Goal: Task Accomplishment & Management: Use online tool/utility

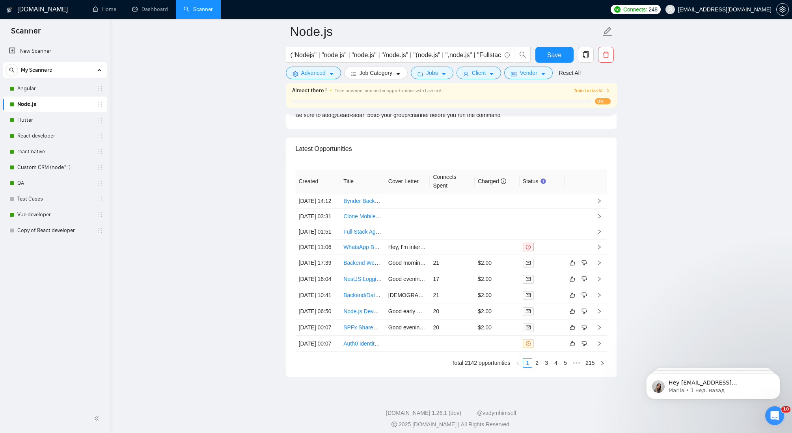
scroll to position [2055, 0]
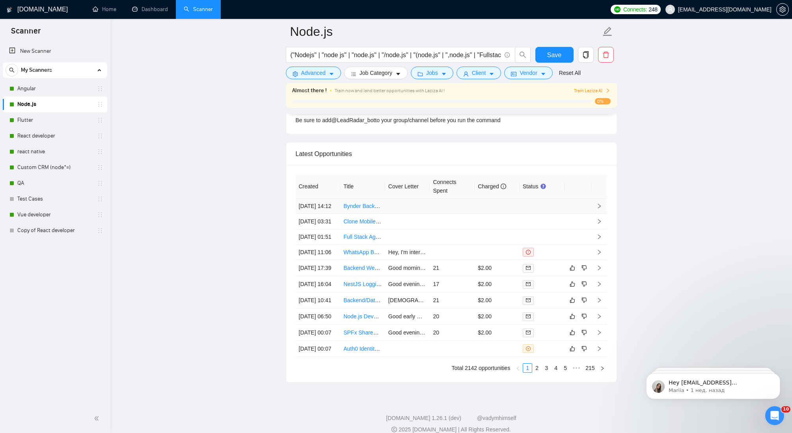
click at [598, 209] on icon "right" at bounding box center [600, 207] width 6 height 6
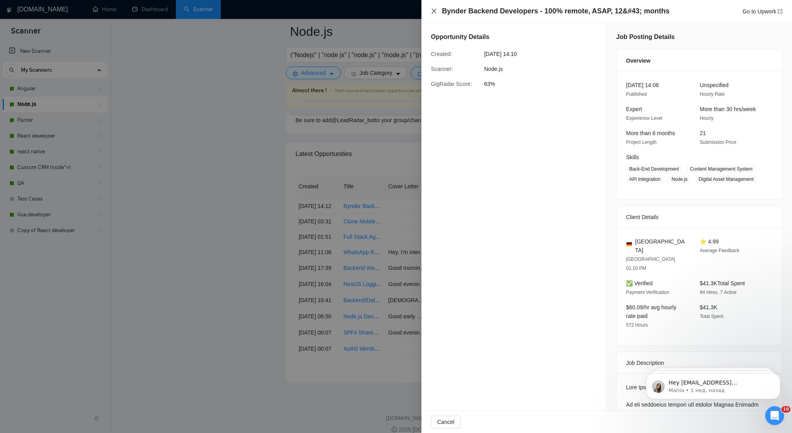
click at [433, 11] on icon "close" at bounding box center [434, 11] width 6 height 6
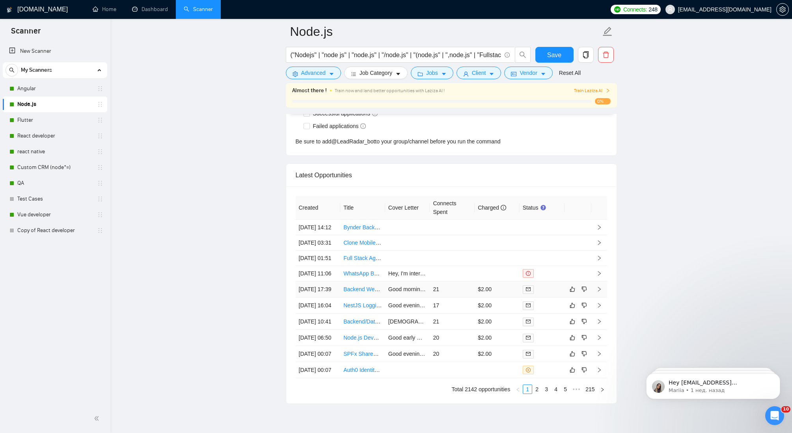
scroll to position [2032, 0]
click at [34, 126] on link "Flutter" at bounding box center [54, 120] width 75 height 16
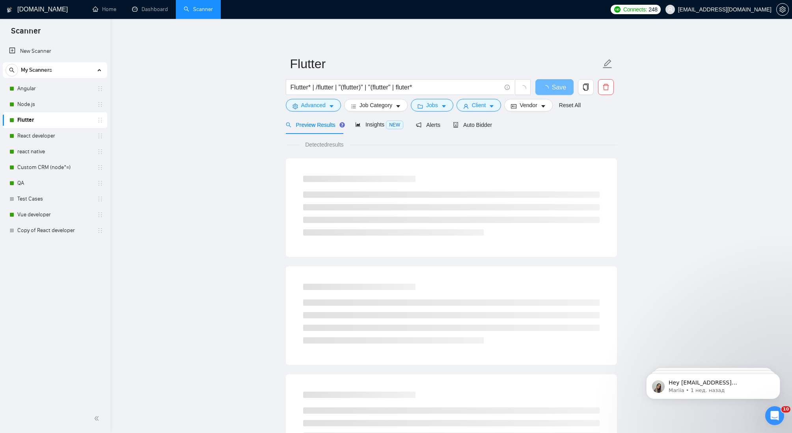
click at [32, 113] on link "Flutter" at bounding box center [54, 120] width 75 height 16
click at [32, 106] on link "Node.js" at bounding box center [54, 105] width 75 height 16
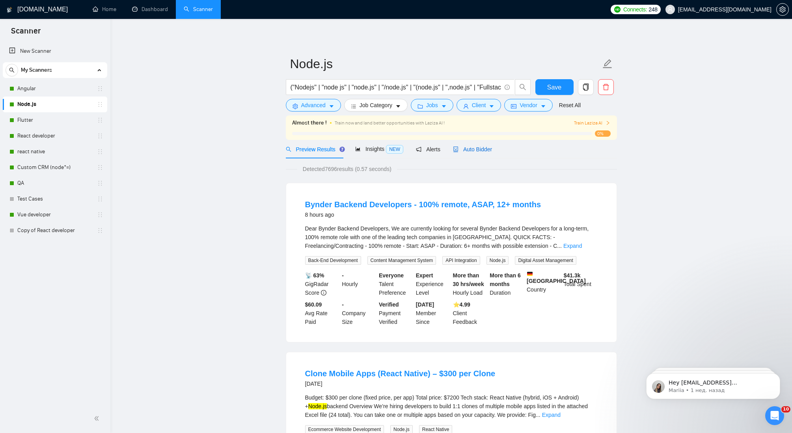
click at [479, 148] on span "Auto Bidder" at bounding box center [472, 149] width 39 height 6
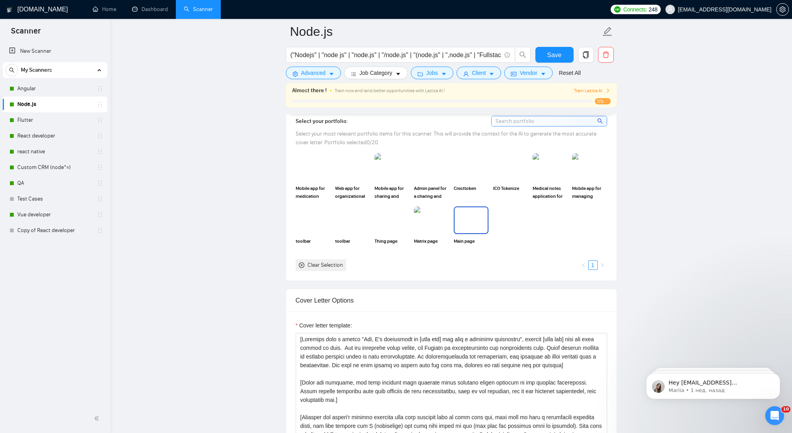
scroll to position [874, 0]
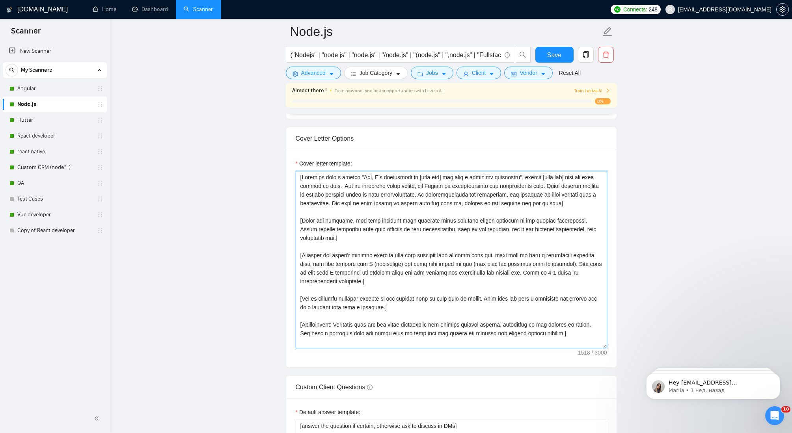
drag, startPoint x: 420, startPoint y: 177, endPoint x: 437, endPoint y: 177, distance: 16.2
click at [420, 177] on textarea "Cover letter template:" at bounding box center [452, 259] width 312 height 177
click at [545, 176] on textarea "Cover letter template:" at bounding box center [452, 259] width 312 height 177
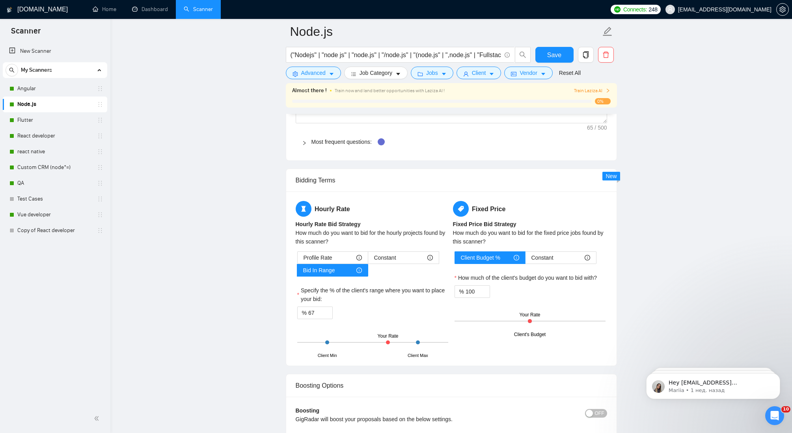
scroll to position [1230, 0]
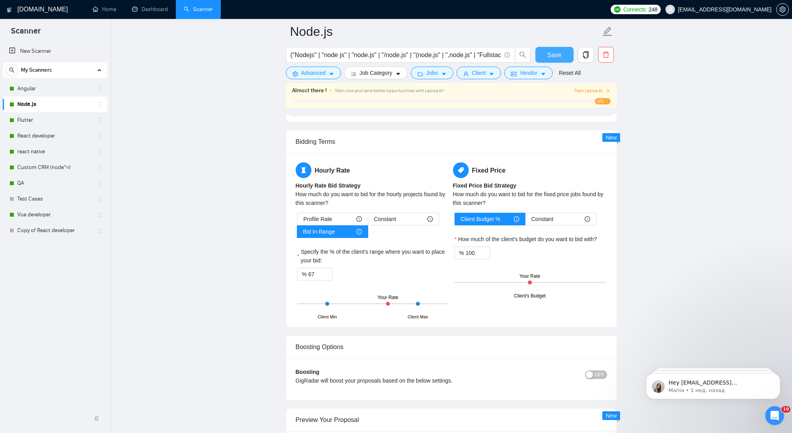
type textarea "[Loremips dolo s ametco "Adi, E's doeiusmodt in utla etd mag aliq e adminimv qu…"
click at [547, 56] on button "Save" at bounding box center [555, 55] width 38 height 16
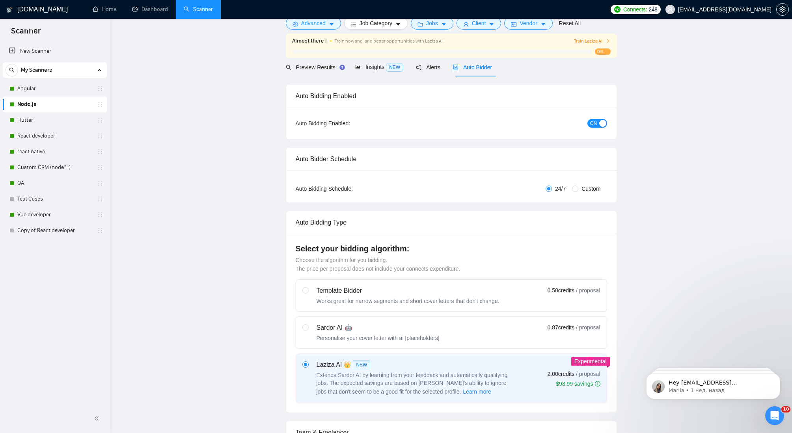
scroll to position [0, 0]
